Goal: Ask a question

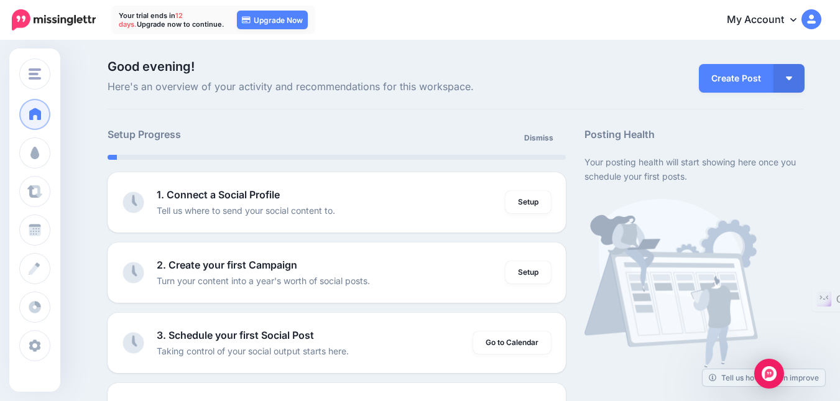
scroll to position [124, 0]
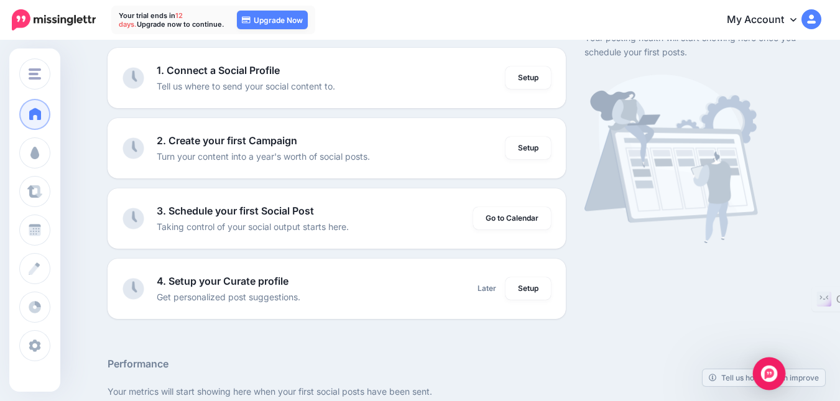
click at [772, 380] on img "Open Intercom Messenger" at bounding box center [769, 374] width 16 height 16
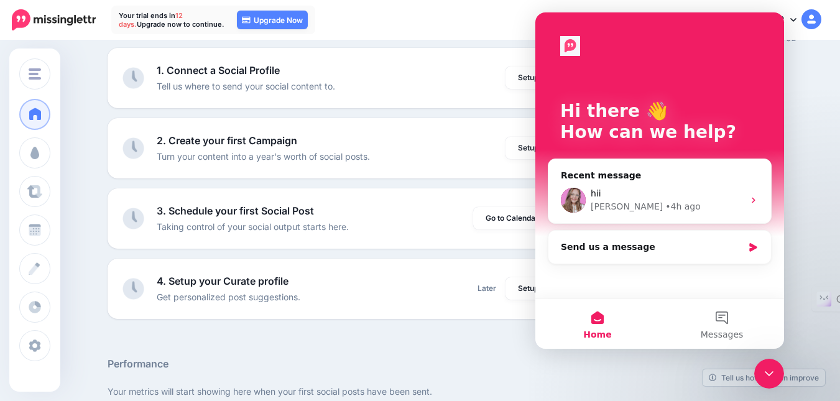
scroll to position [0, 0]
click at [665, 194] on div "hii" at bounding box center [667, 193] width 153 height 13
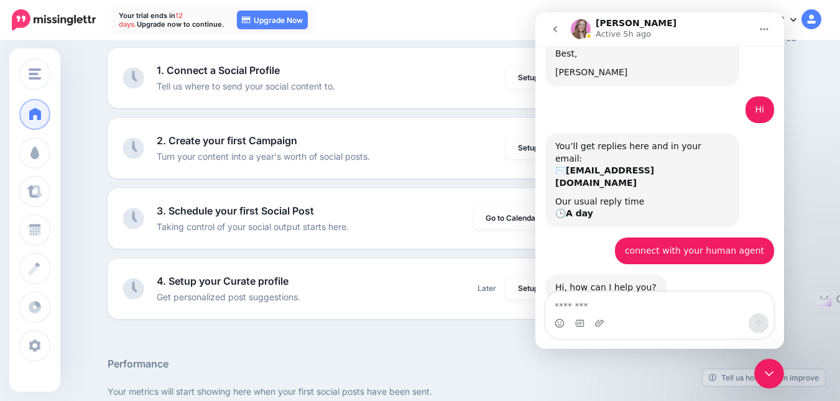
scroll to position [286, 0]
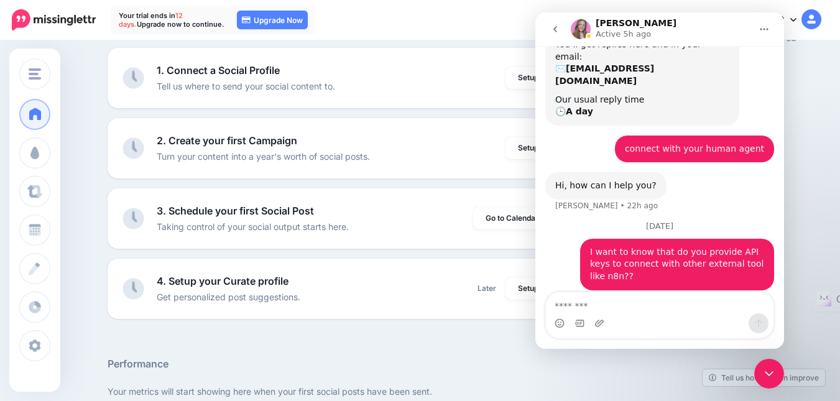
click at [598, 300] on div "hii • 4h ago" at bounding box center [659, 321] width 229 height 42
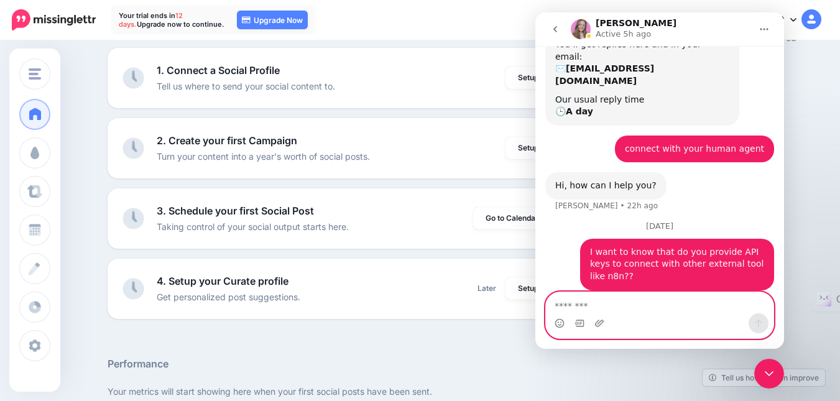
click at [592, 312] on textarea "Message…" at bounding box center [660, 302] width 228 height 21
type textarea "**********"
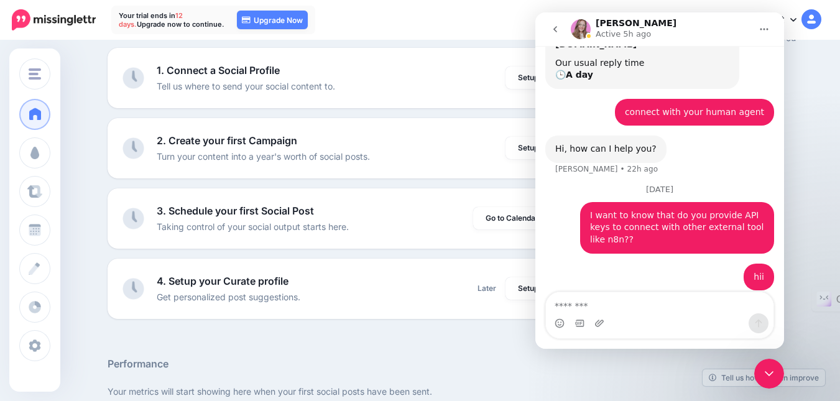
click at [790, 118] on div "Posting Health Your posting health will start showing here once you schedule yo…" at bounding box center [694, 160] width 238 height 317
click at [553, 27] on icon "go back" at bounding box center [555, 29] width 10 height 10
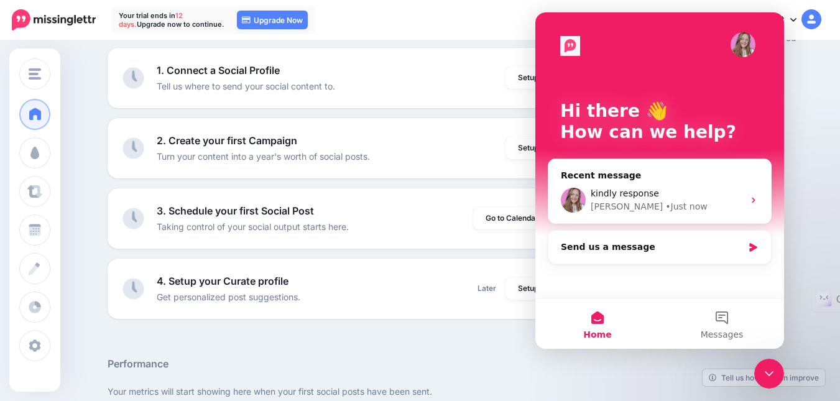
scroll to position [0, 0]
click at [813, 90] on div "Posting Health Your posting health will start showing here once you schedule yo…" at bounding box center [694, 160] width 238 height 317
click at [822, 12] on img at bounding box center [812, 19] width 20 height 20
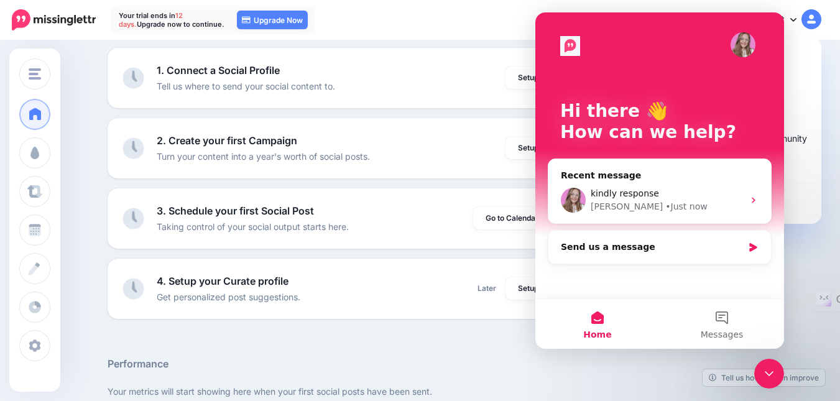
click at [807, 20] on link "My Account" at bounding box center [768, 20] width 107 height 30
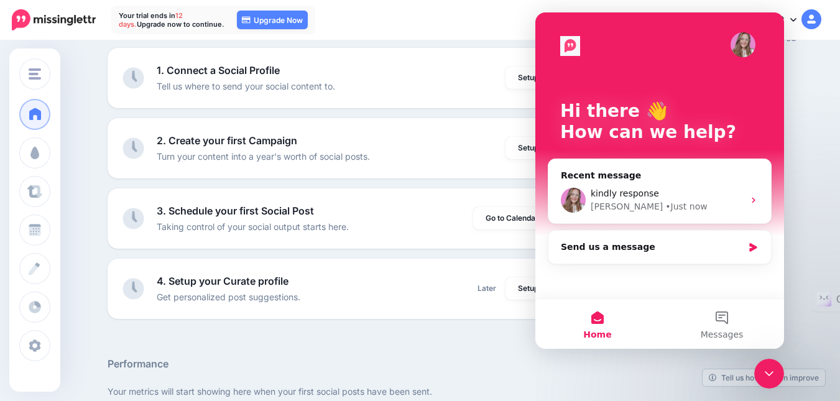
click at [797, 16] on icon at bounding box center [793, 19] width 6 height 10
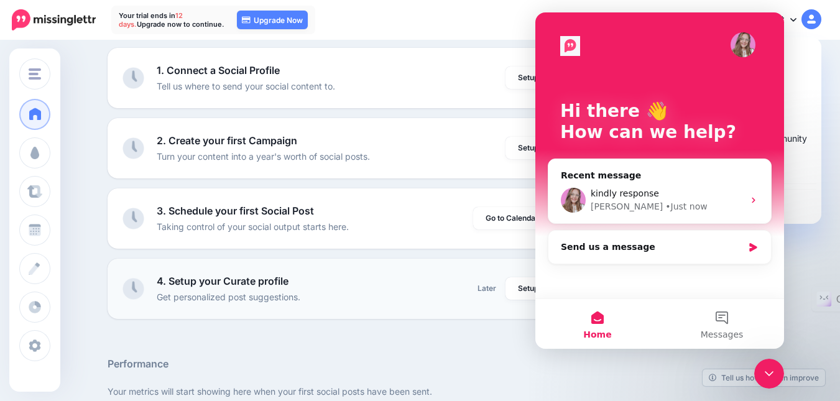
click at [394, 318] on li "4. Setup your Curate profile Get personalized post suggestions. Later Setup Do …" at bounding box center [337, 289] width 458 height 60
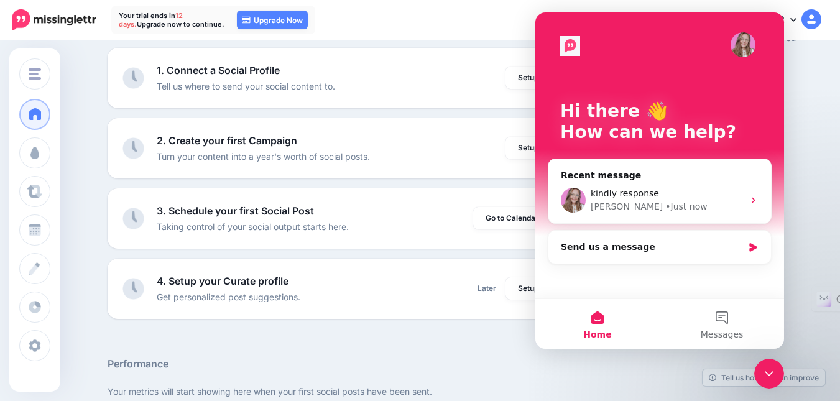
drag, startPoint x: 758, startPoint y: 382, endPoint x: 1513, endPoint y: 744, distance: 837.3
click at [758, 382] on div "Close Intercom Messenger" at bounding box center [769, 374] width 30 height 30
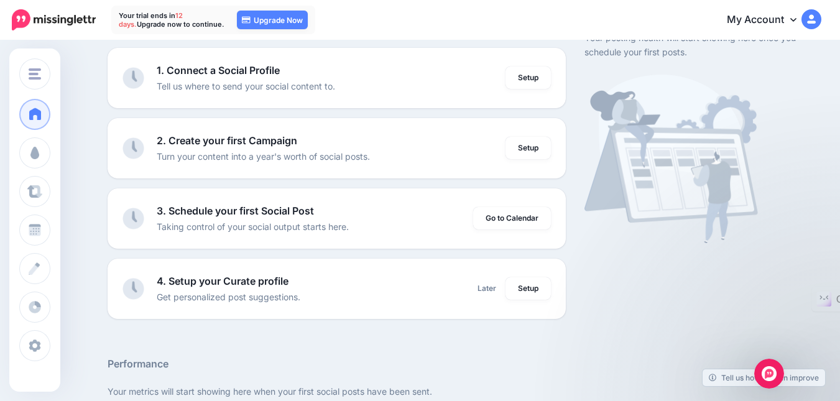
click at [766, 373] on icon "Open Intercom Messenger" at bounding box center [769, 374] width 21 height 21
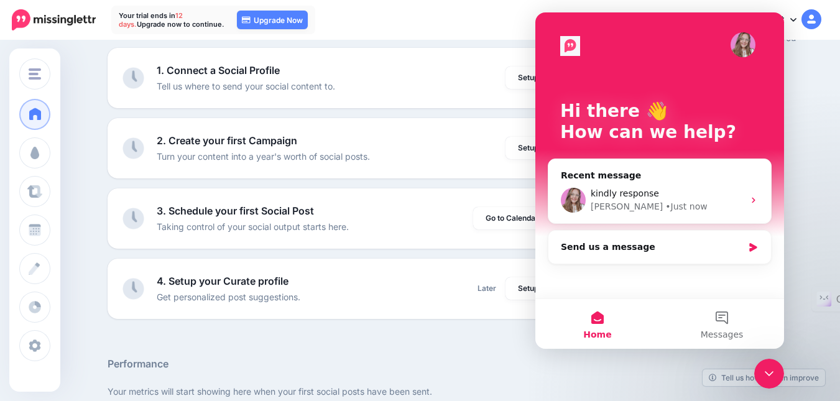
click at [761, 373] on div "Close Intercom Messenger" at bounding box center [769, 374] width 30 height 30
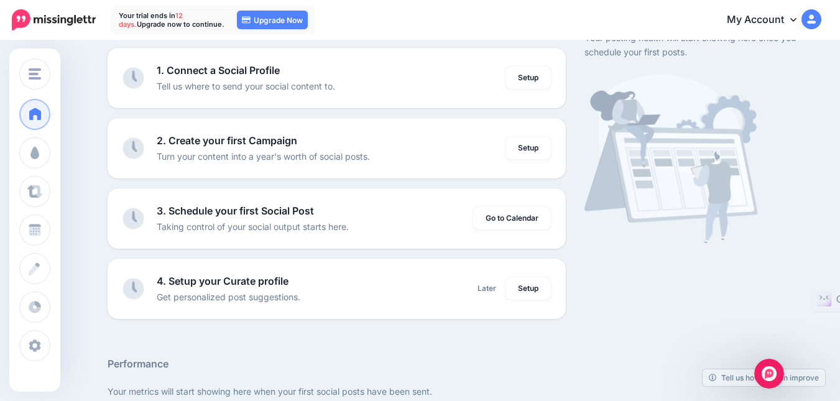
click at [778, 15] on link "My Account" at bounding box center [768, 20] width 107 height 30
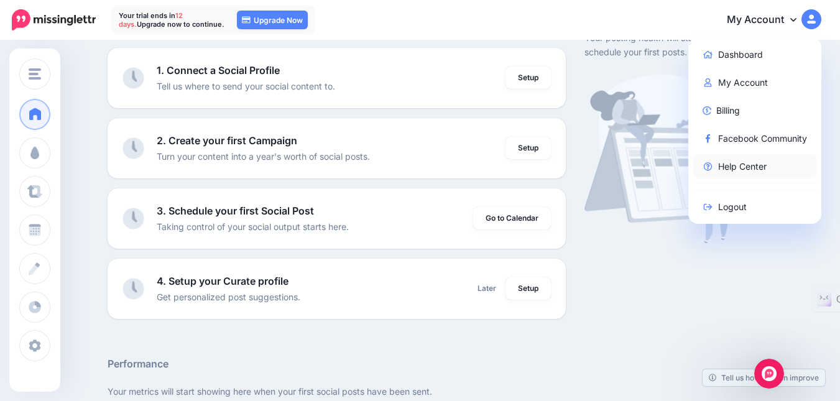
click at [754, 165] on link "Help Center" at bounding box center [755, 166] width 124 height 24
